Goal: Task Accomplishment & Management: Manage account settings

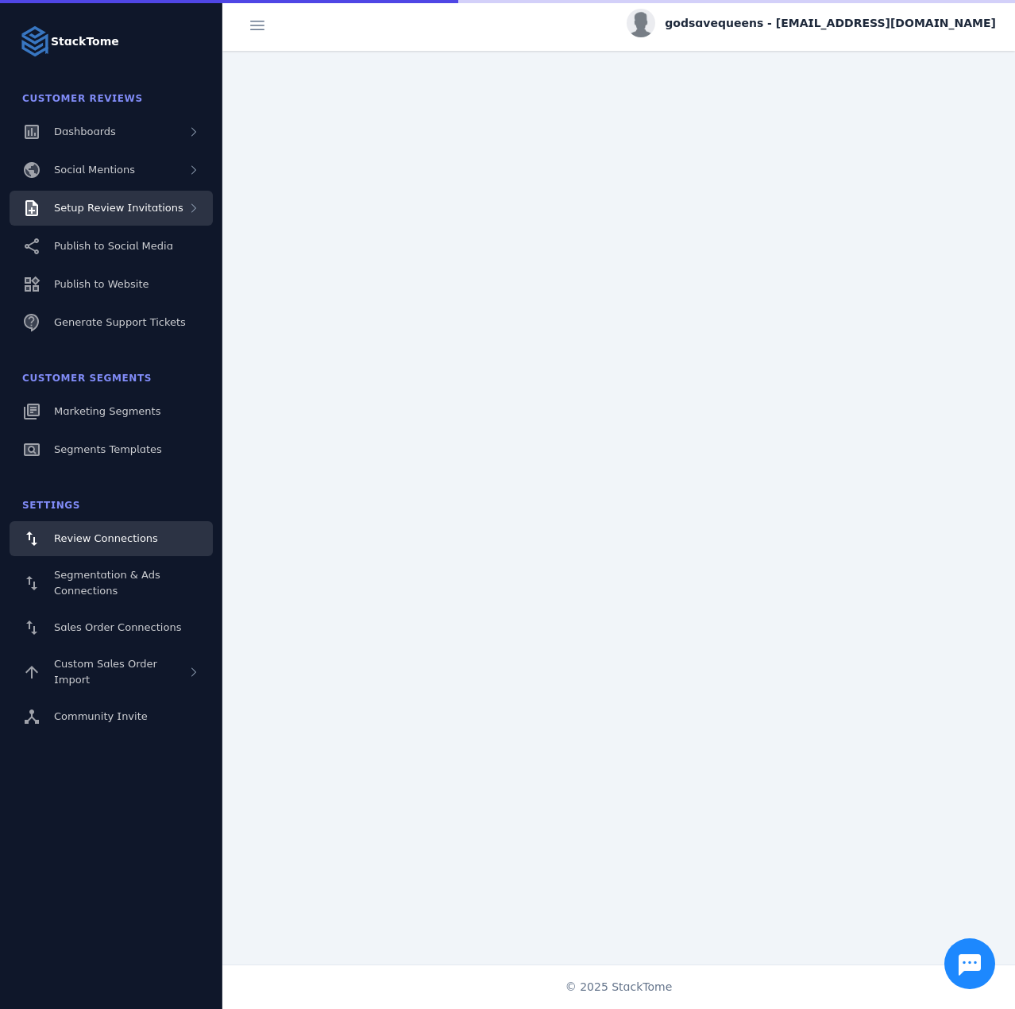
click at [137, 216] on div "Setup Review Invitations" at bounding box center [111, 208] width 203 height 35
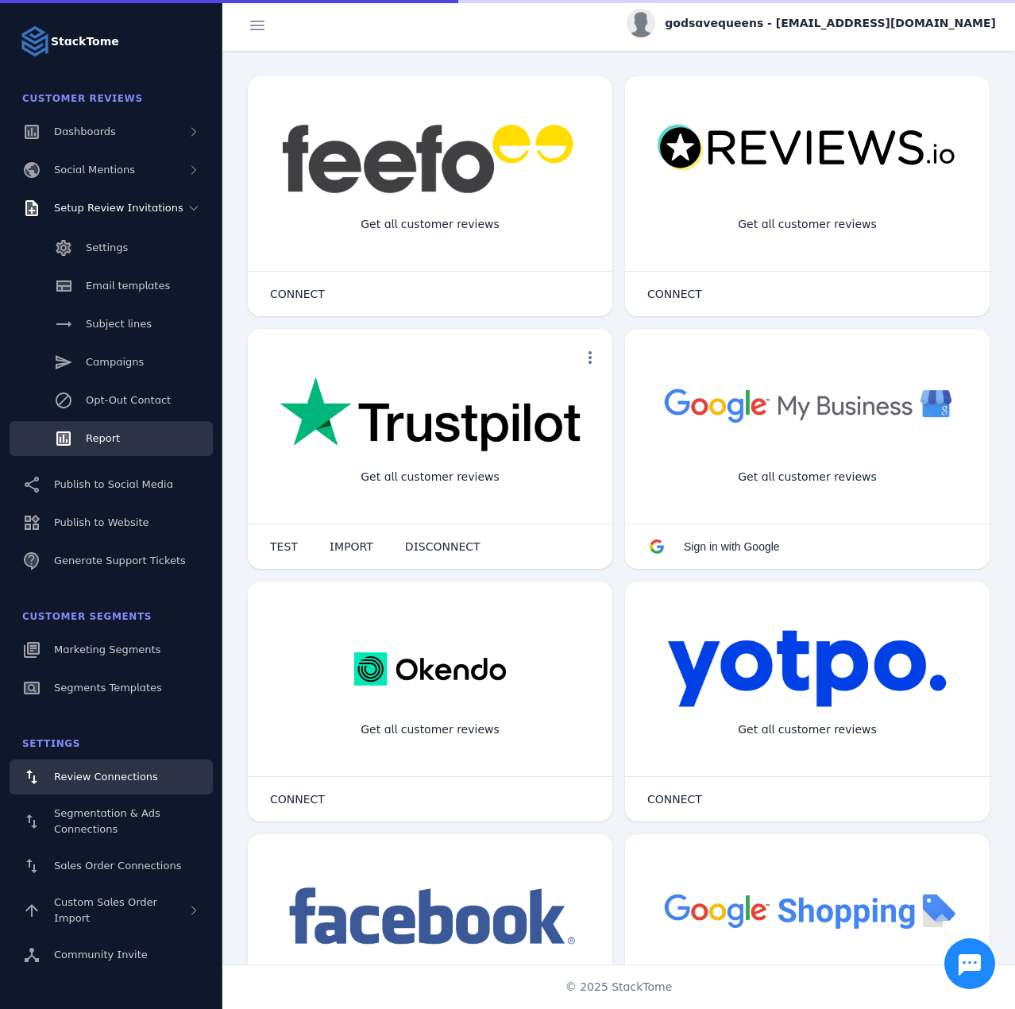
click at [118, 446] on link "Report" at bounding box center [111, 438] width 203 height 35
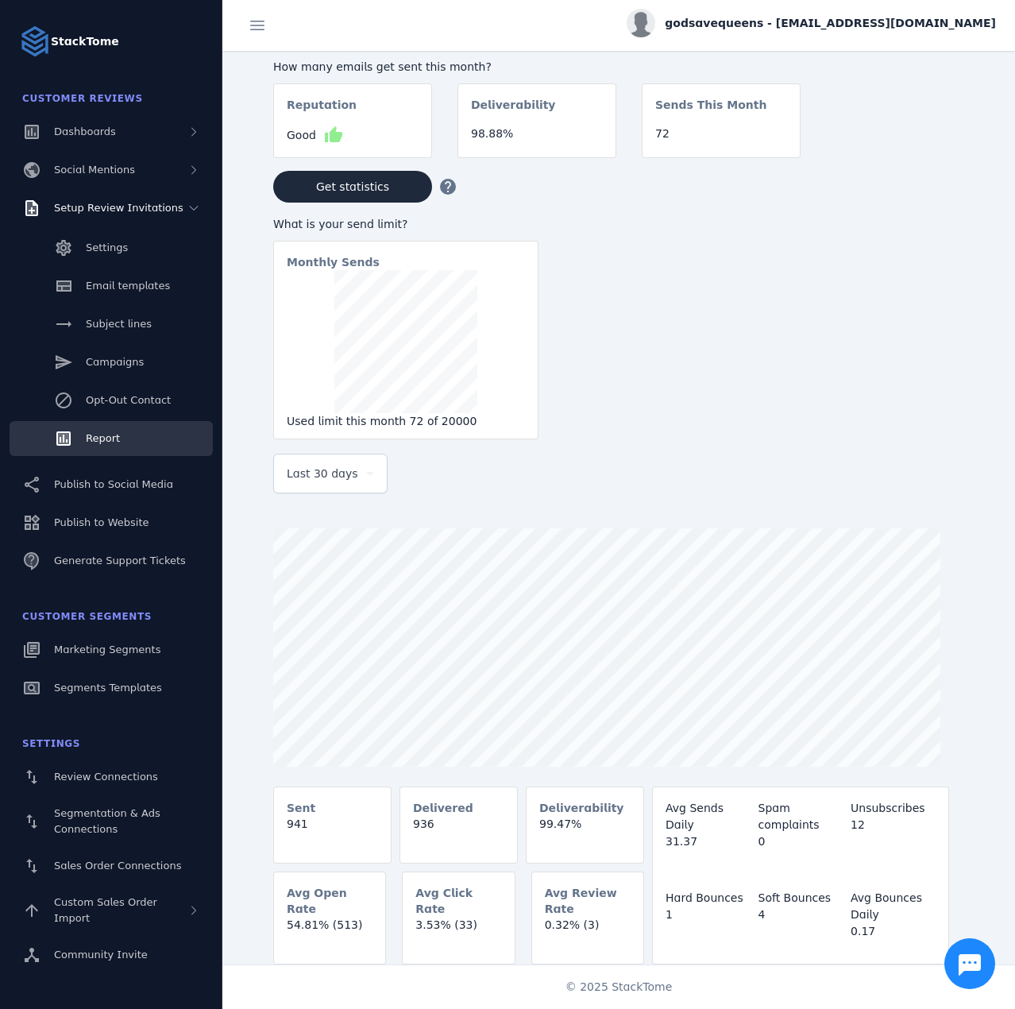
click at [359, 476] on div "Last 30 days" at bounding box center [330, 473] width 87 height 19
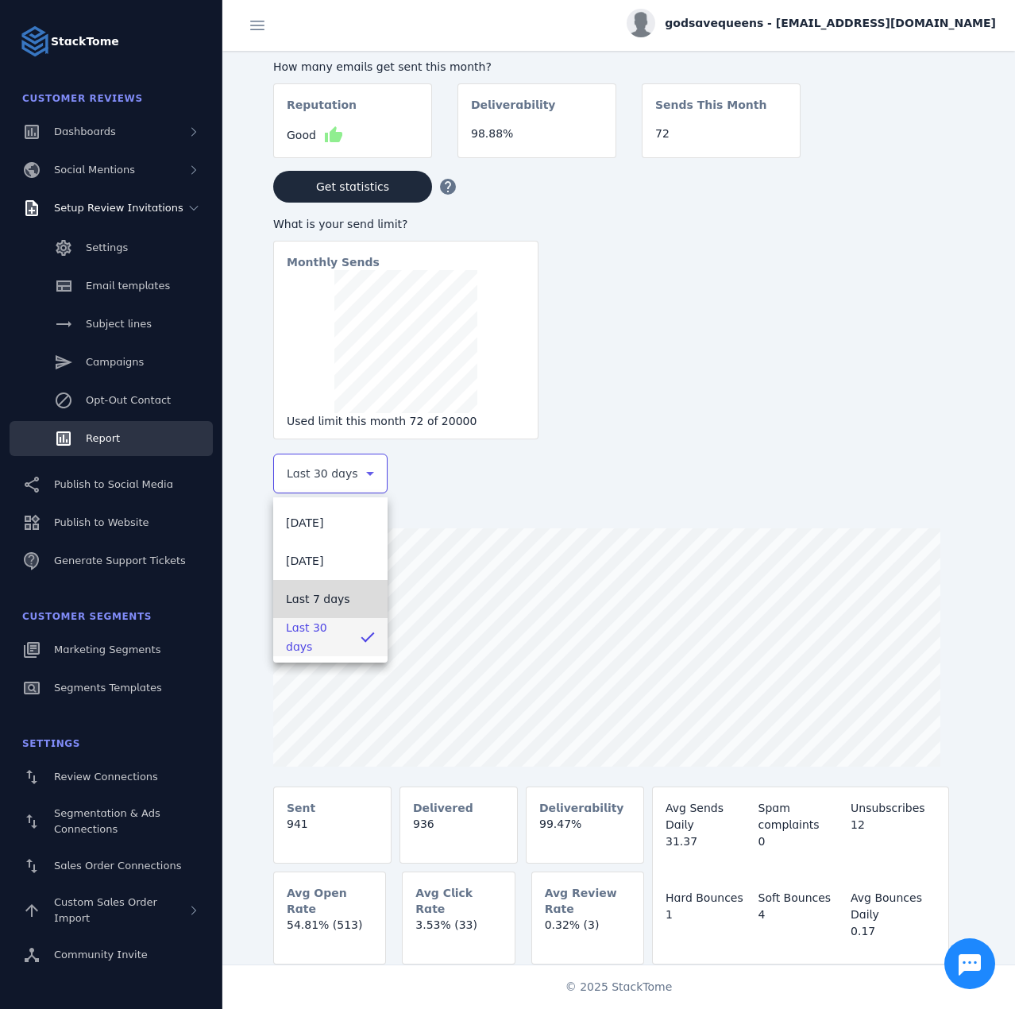
click at [322, 600] on span "Last 7 days" at bounding box center [318, 598] width 64 height 19
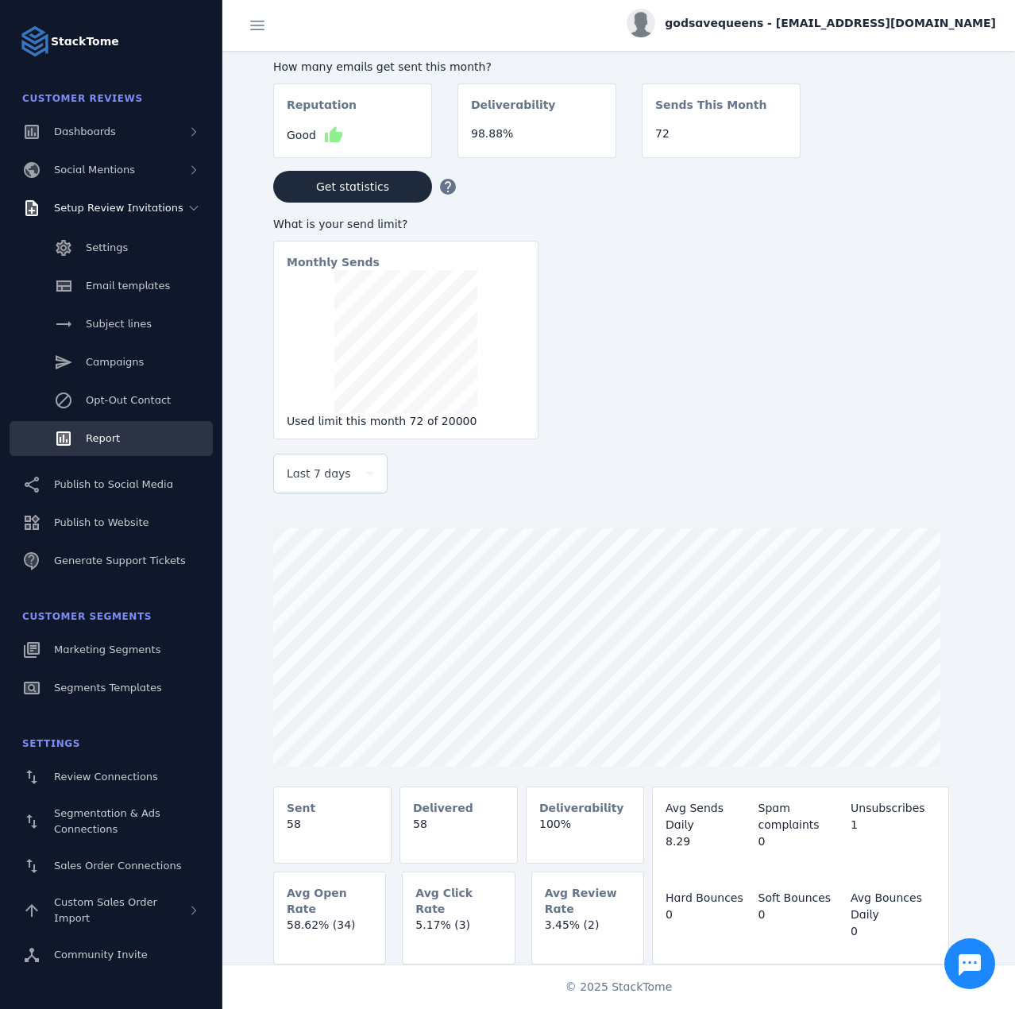
click at [869, 33] on div "godsavequeens - cs_gsqus@stacktome.com" at bounding box center [811, 23] width 369 height 29
click at [948, 155] on span "Sign out" at bounding box center [946, 153] width 46 height 19
